Goal: Task Accomplishment & Management: Manage account settings

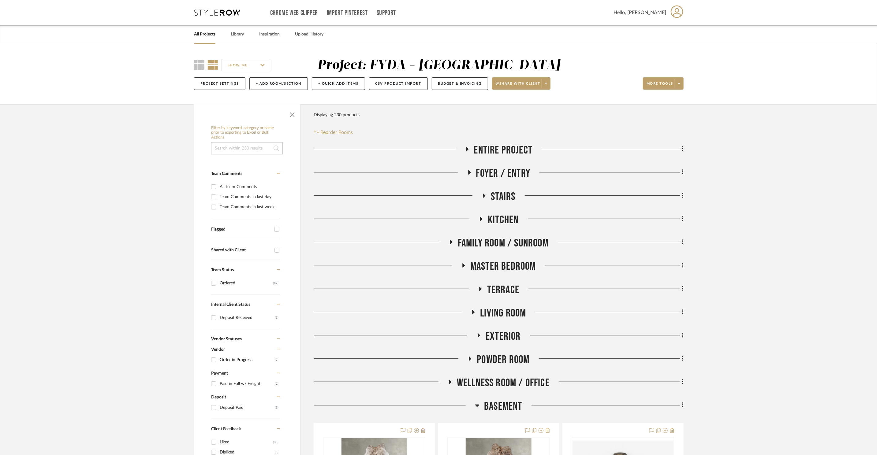
click at [481, 266] on span "Master Bedroom" at bounding box center [503, 266] width 66 height 13
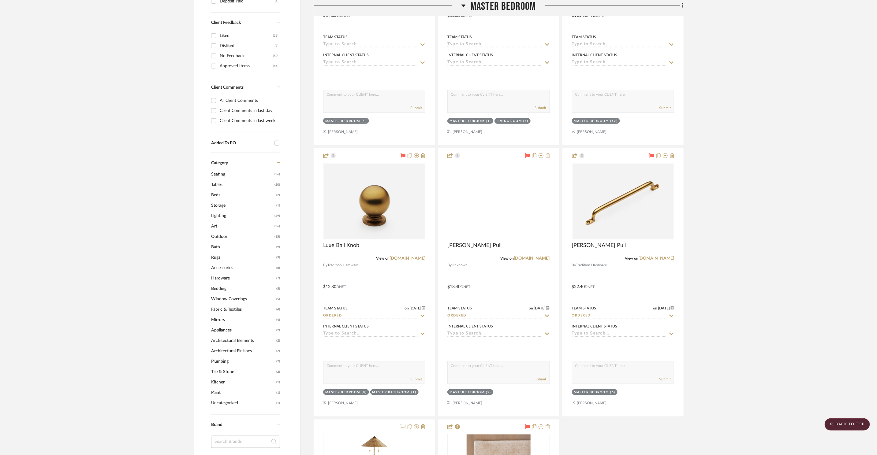
scroll to position [411, 0]
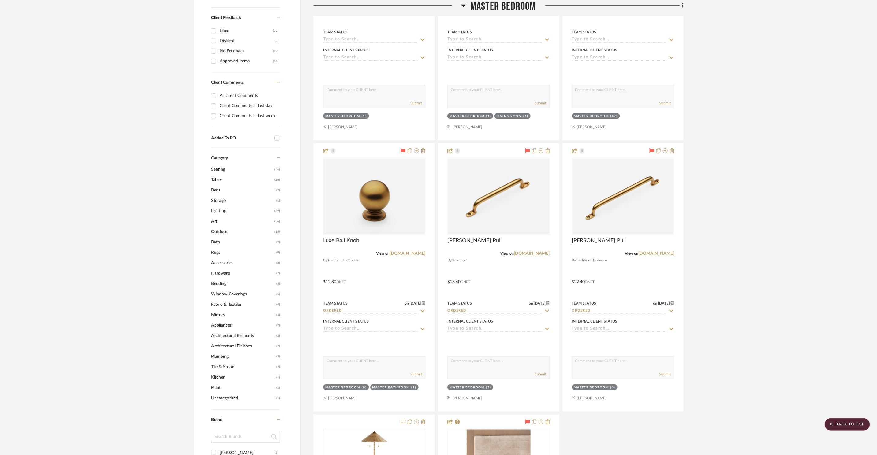
click at [499, 6] on span "Master Bedroom" at bounding box center [503, 6] width 66 height 13
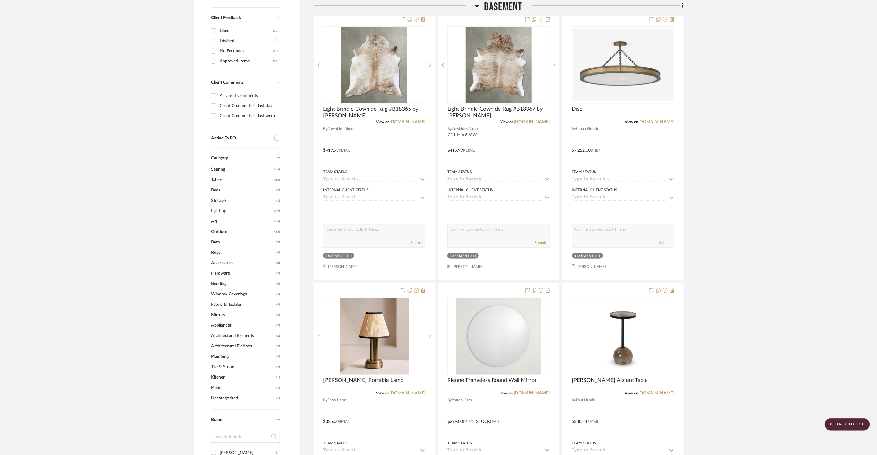
click at [499, 6] on span "Basement" at bounding box center [503, 6] width 38 height 13
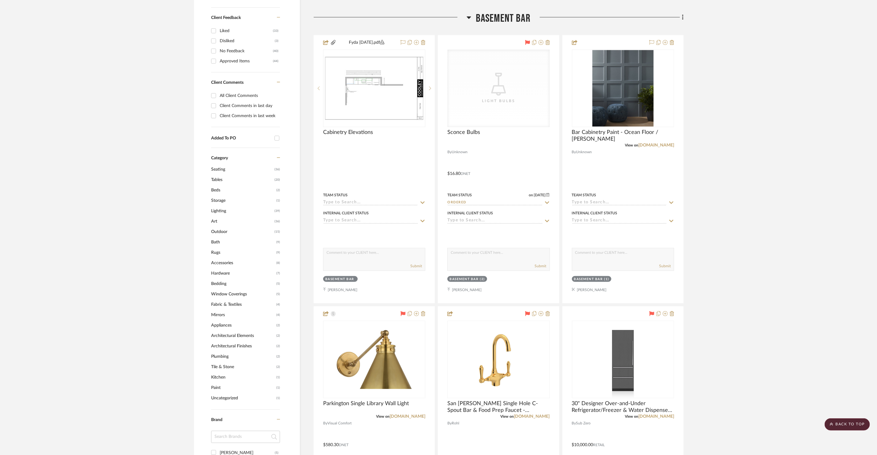
click at [507, 15] on span "Basement Bar" at bounding box center [503, 18] width 55 height 13
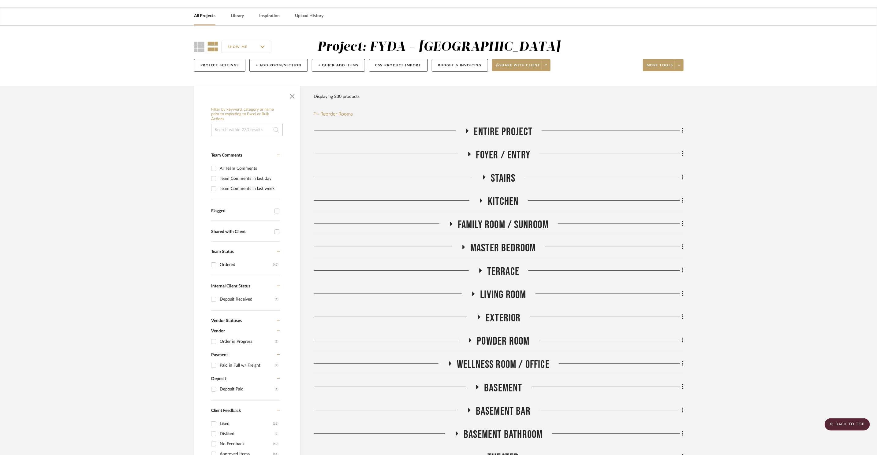
scroll to position [0, 0]
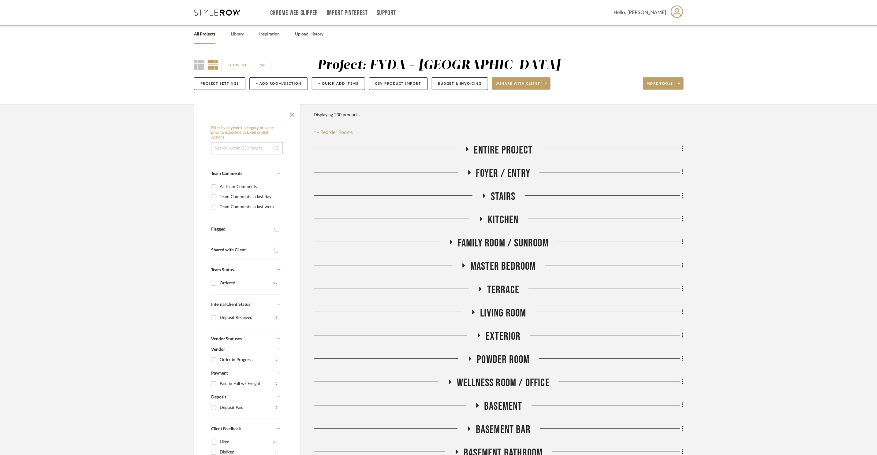
click at [501, 310] on span "Living Room" at bounding box center [503, 313] width 46 height 13
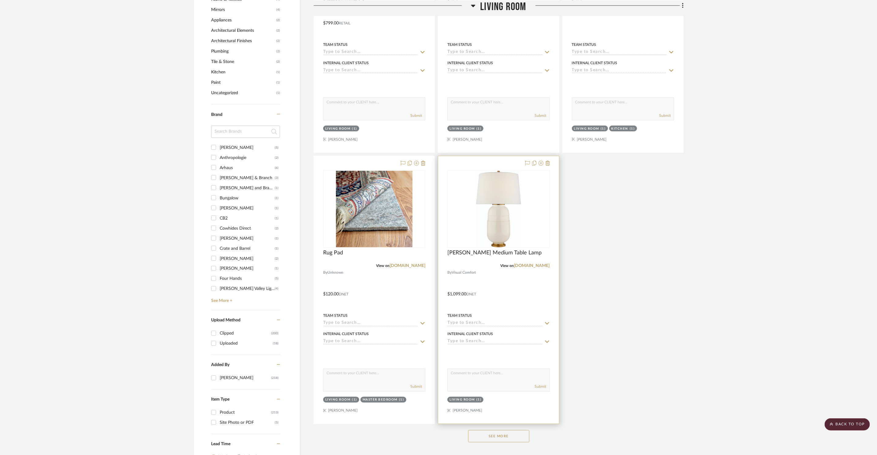
scroll to position [717, 0]
click at [502, 381] on button "See More" at bounding box center [498, 436] width 61 height 12
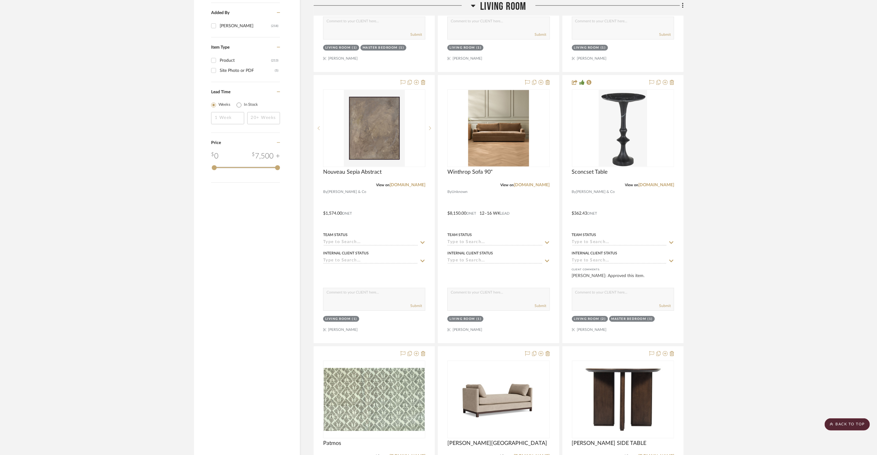
scroll to position [1208, 0]
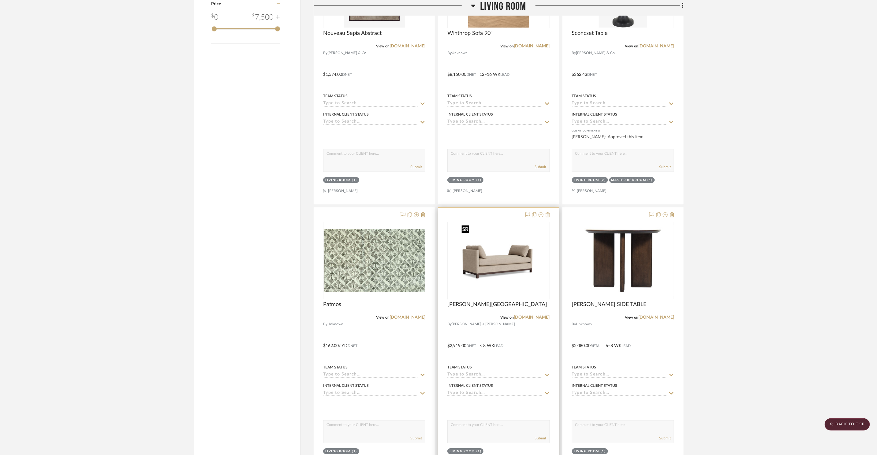
click at [497, 258] on div at bounding box center [498, 299] width 102 height 155
click at [497, 258] on img "0" at bounding box center [498, 260] width 79 height 76
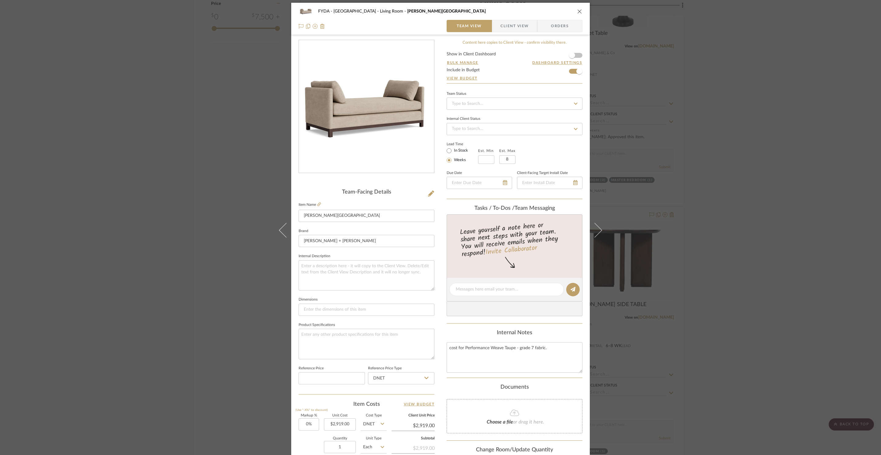
scroll to position [115, 0]
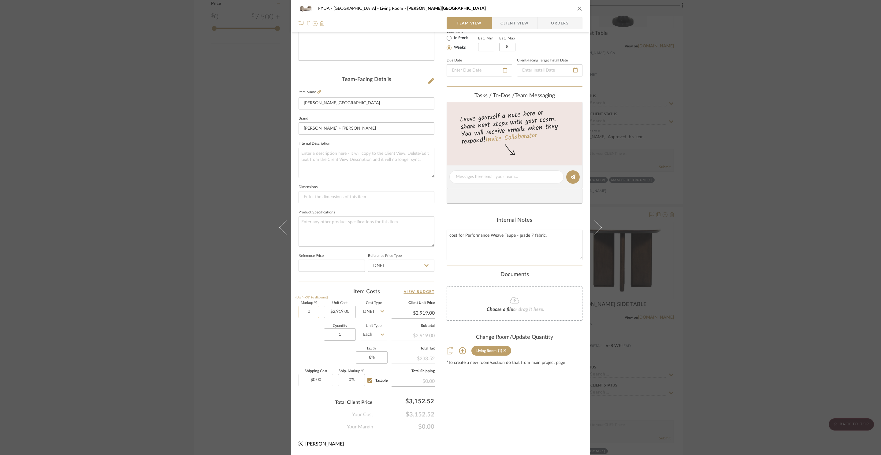
click at [308, 315] on input "0" at bounding box center [309, 312] width 20 height 12
type input "25%"
click at [504, 381] on div "Content here copies to Client View - confirm visibility there. Show in Client D…" at bounding box center [515, 178] width 136 height 503
type input "$3,648.75"
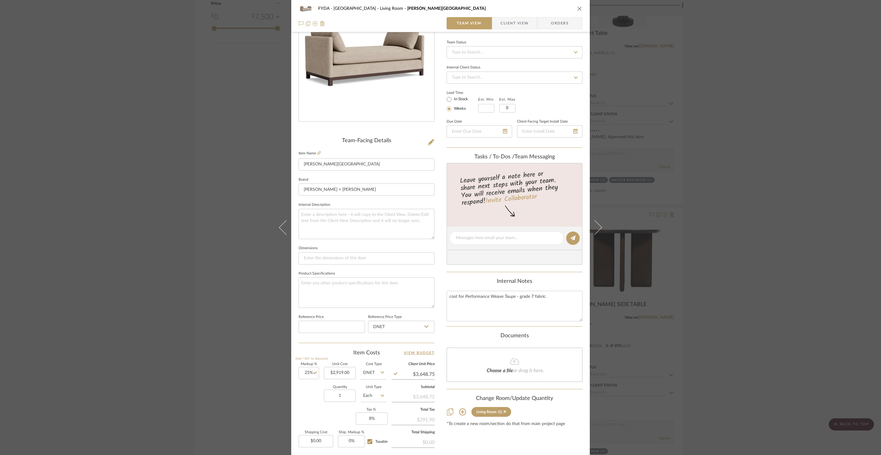
scroll to position [0, 0]
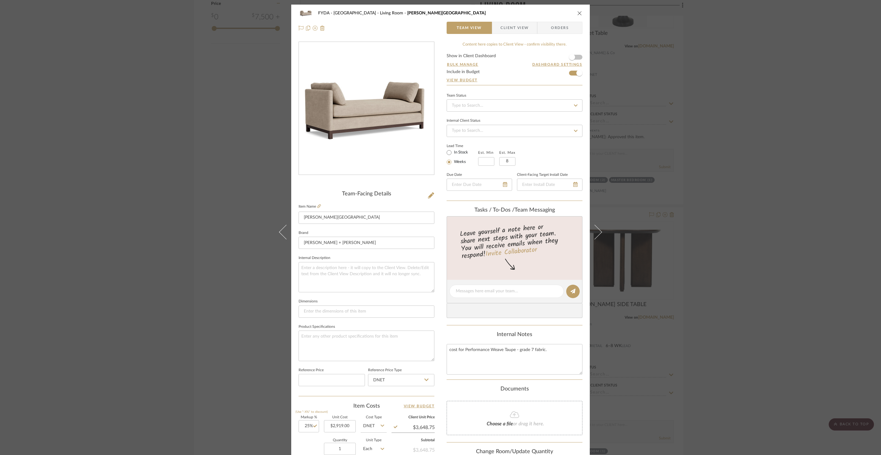
click at [578, 13] on icon "close" at bounding box center [579, 13] width 5 height 5
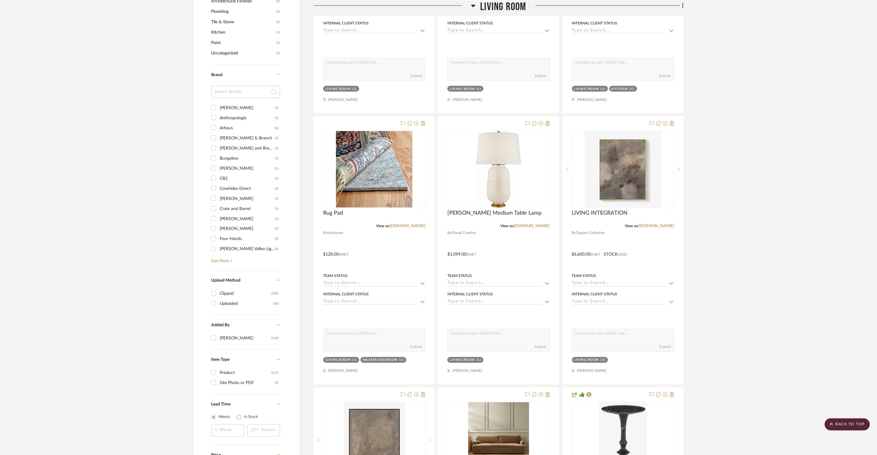
scroll to position [934, 0]
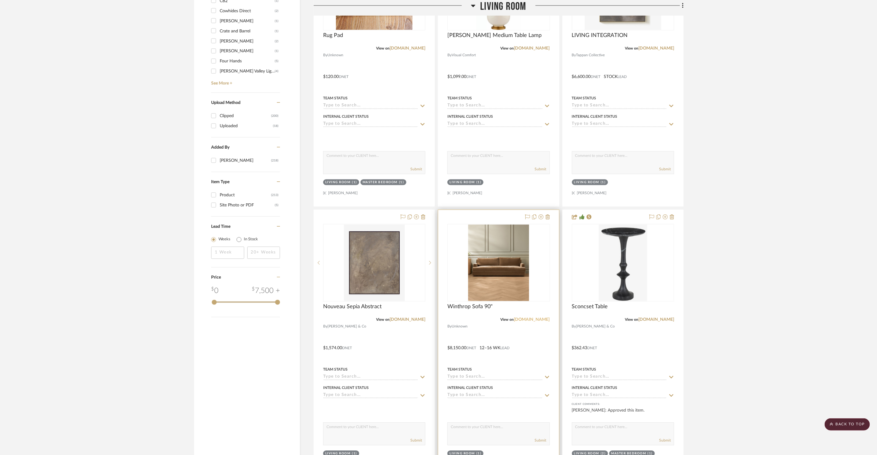
click at [538, 319] on link "[DOMAIN_NAME]" at bounding box center [532, 319] width 36 height 4
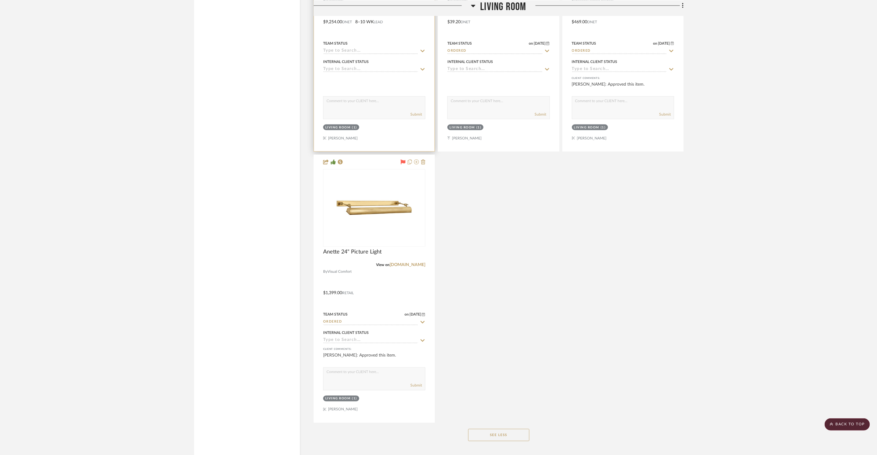
scroll to position [2166, 0]
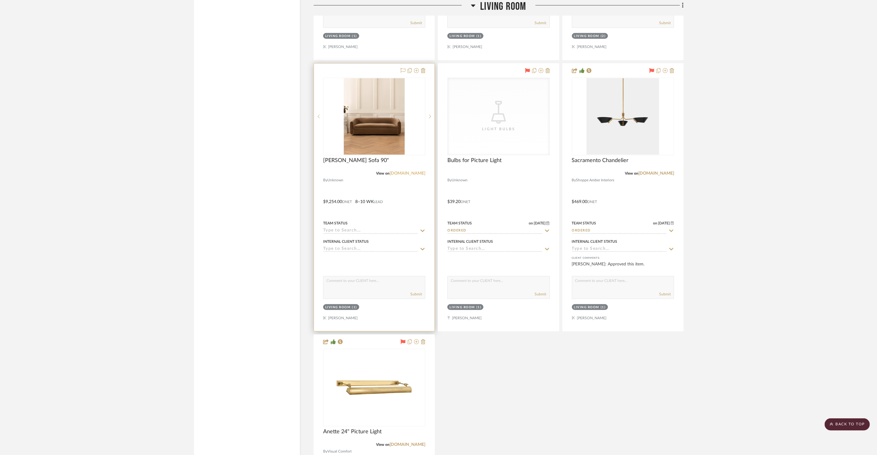
click at [407, 173] on link "[DOMAIN_NAME]" at bounding box center [407, 173] width 36 height 4
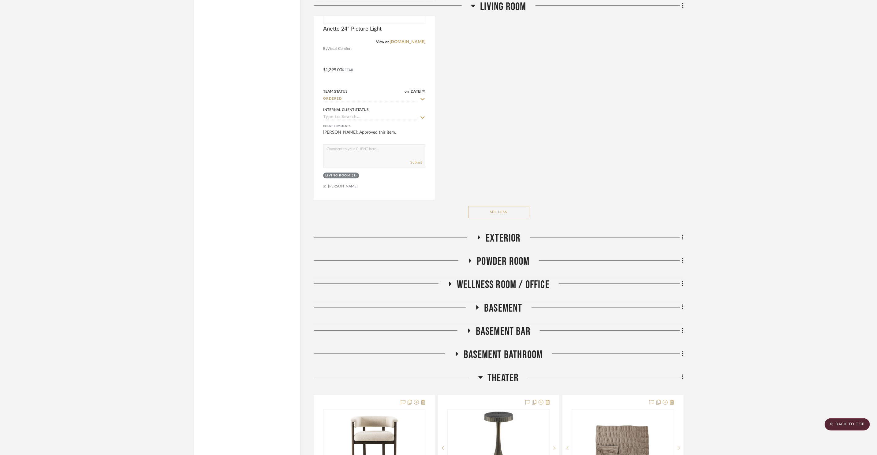
scroll to position [2569, 0]
click at [515, 309] on span "Basement" at bounding box center [503, 308] width 38 height 13
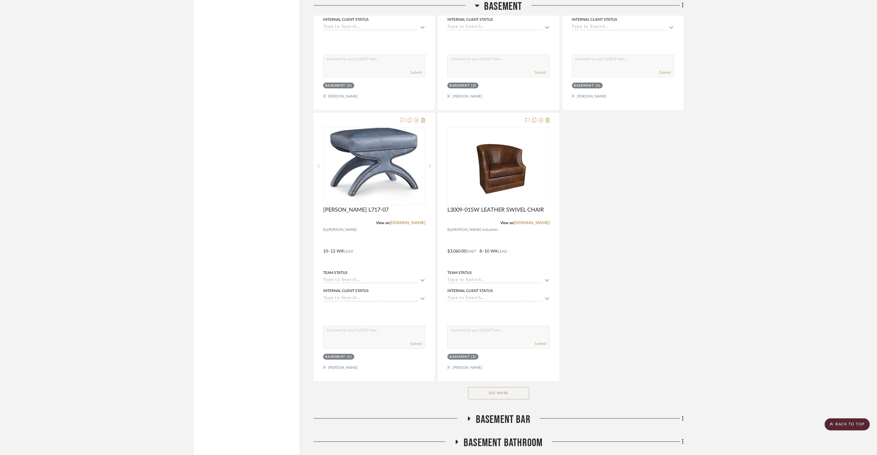
scroll to position [3369, 0]
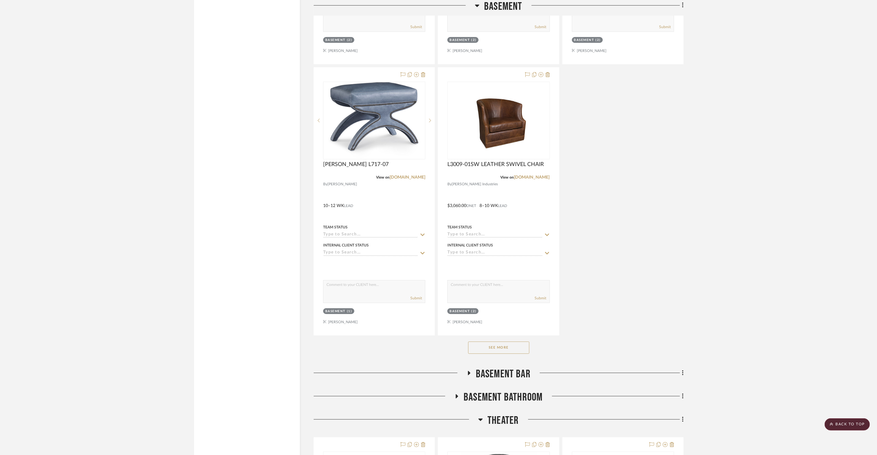
click at [520, 348] on button "See More" at bounding box center [498, 348] width 61 height 12
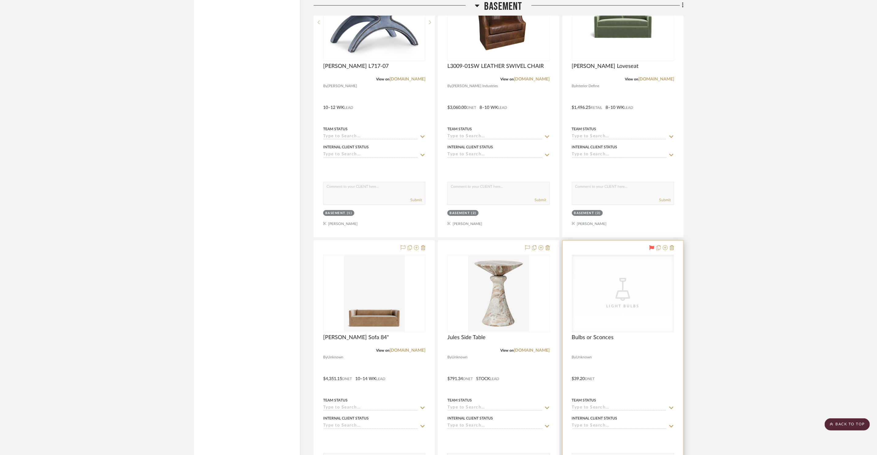
scroll to position [3661, 0]
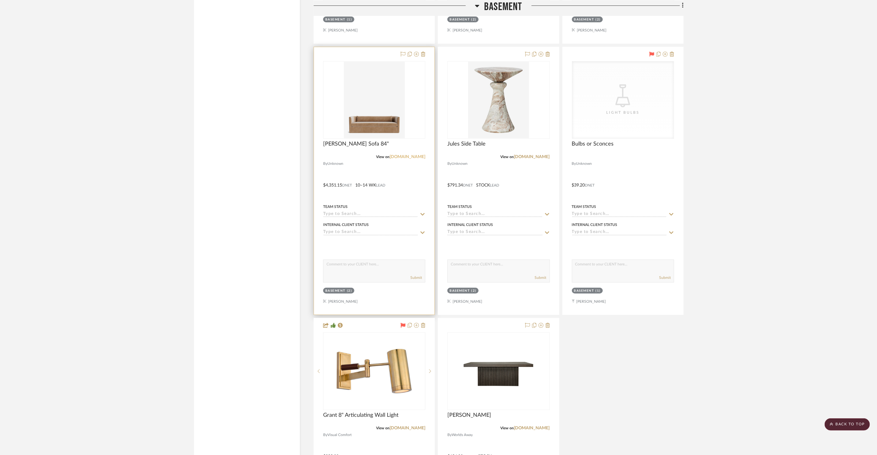
click at [406, 155] on link "[DOMAIN_NAME]" at bounding box center [407, 157] width 36 height 4
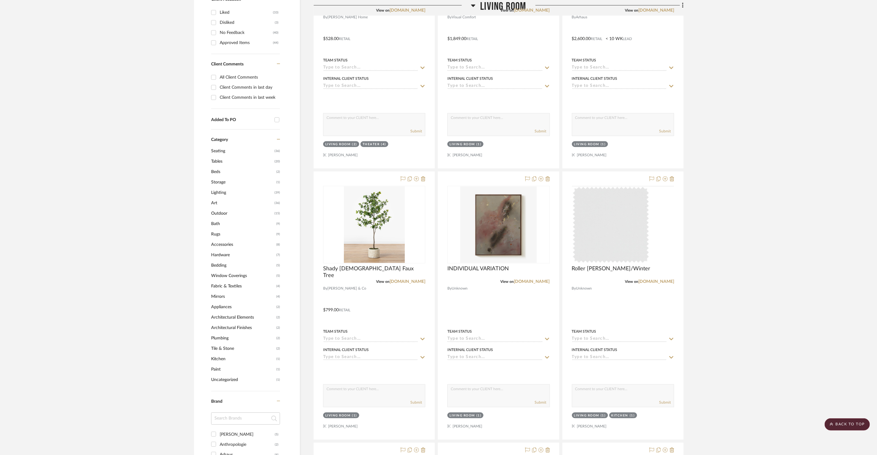
scroll to position [0, 0]
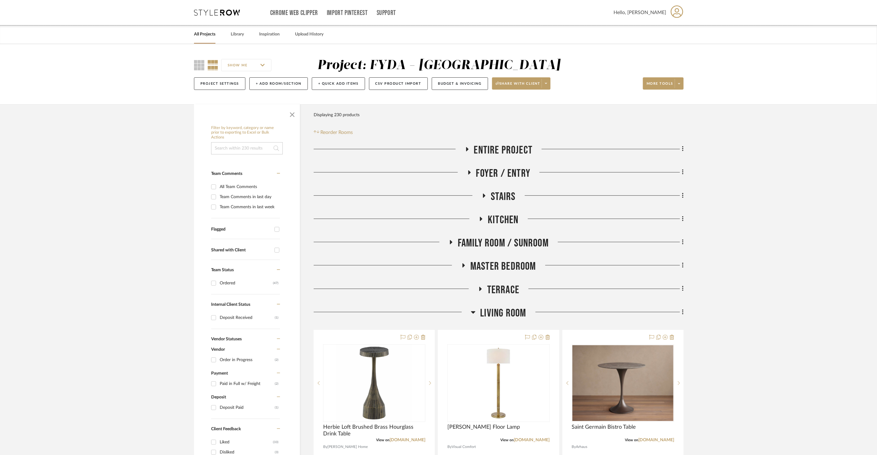
click at [511, 266] on span "Master Bedroom" at bounding box center [503, 266] width 66 height 13
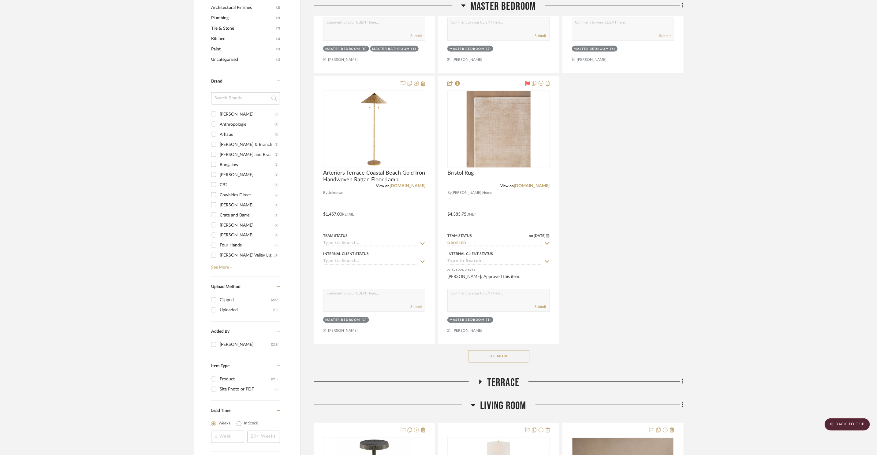
scroll to position [755, 0]
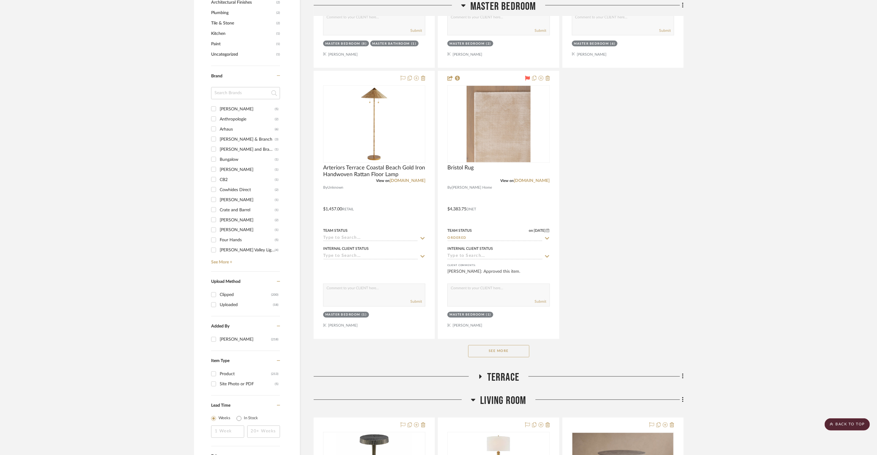
click at [494, 354] on button "See More" at bounding box center [498, 351] width 61 height 12
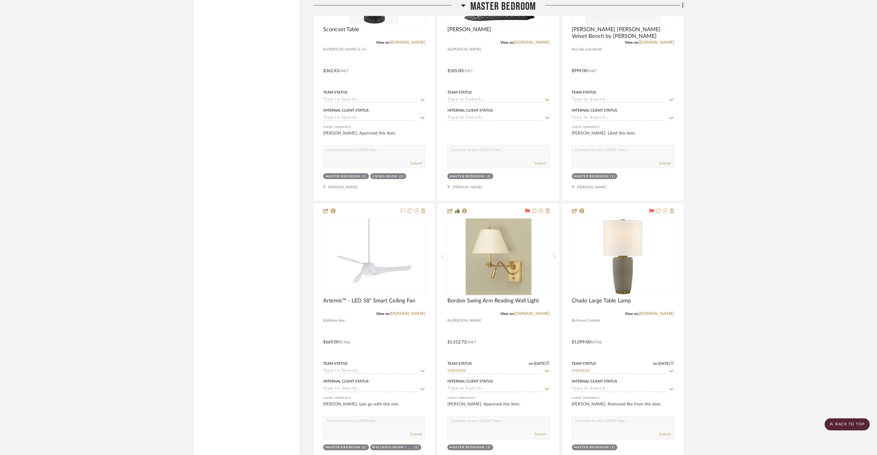
scroll to position [2258, 0]
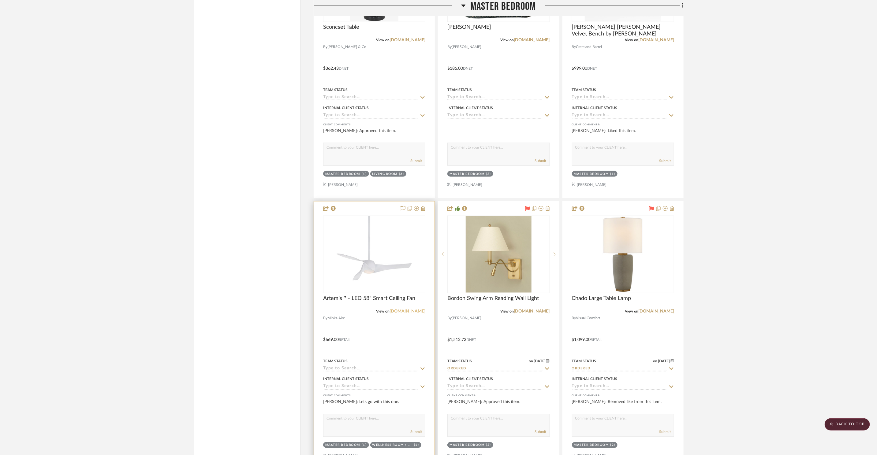
click at [414, 309] on link "[DOMAIN_NAME]" at bounding box center [407, 311] width 36 height 4
